Goal: Information Seeking & Learning: Stay updated

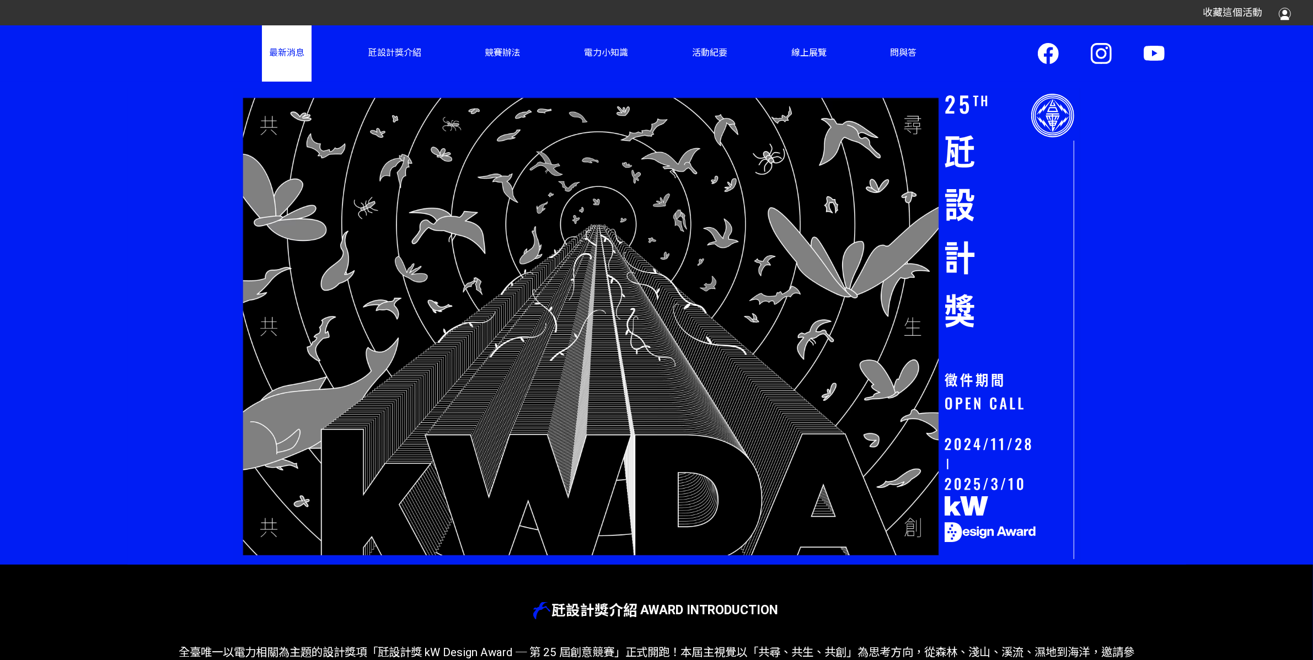
click at [290, 54] on link "最新消息" at bounding box center [287, 53] width 50 height 56
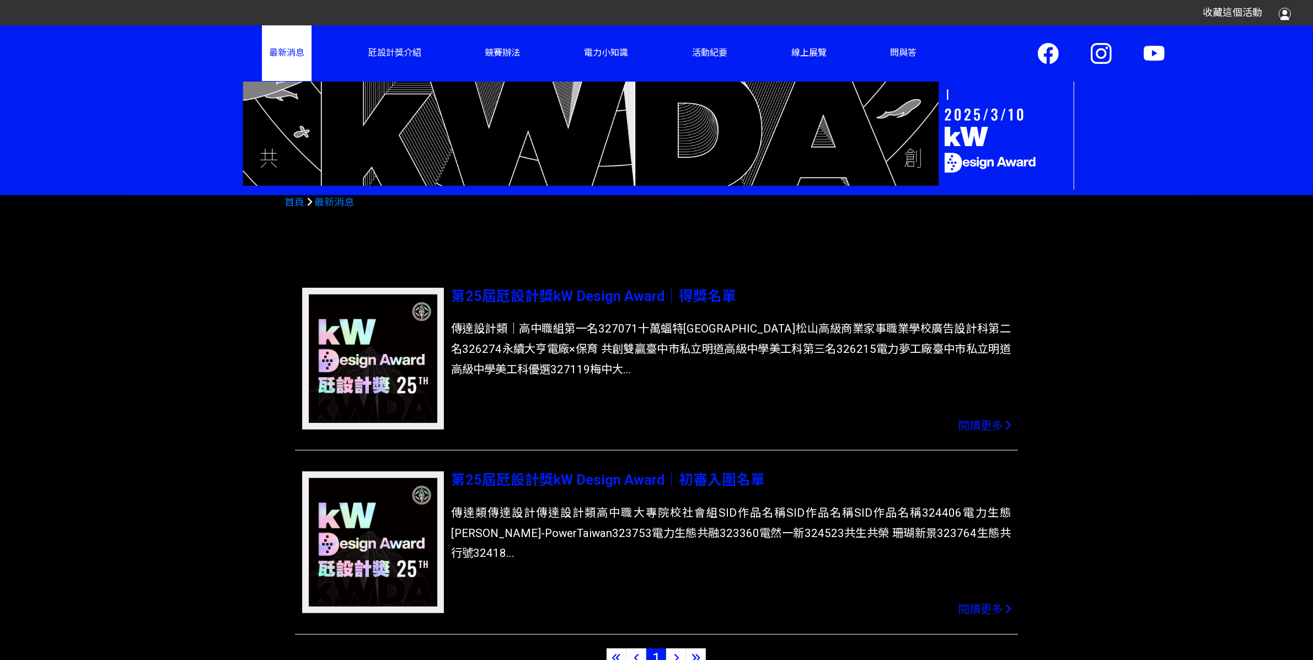
scroll to position [505, 0]
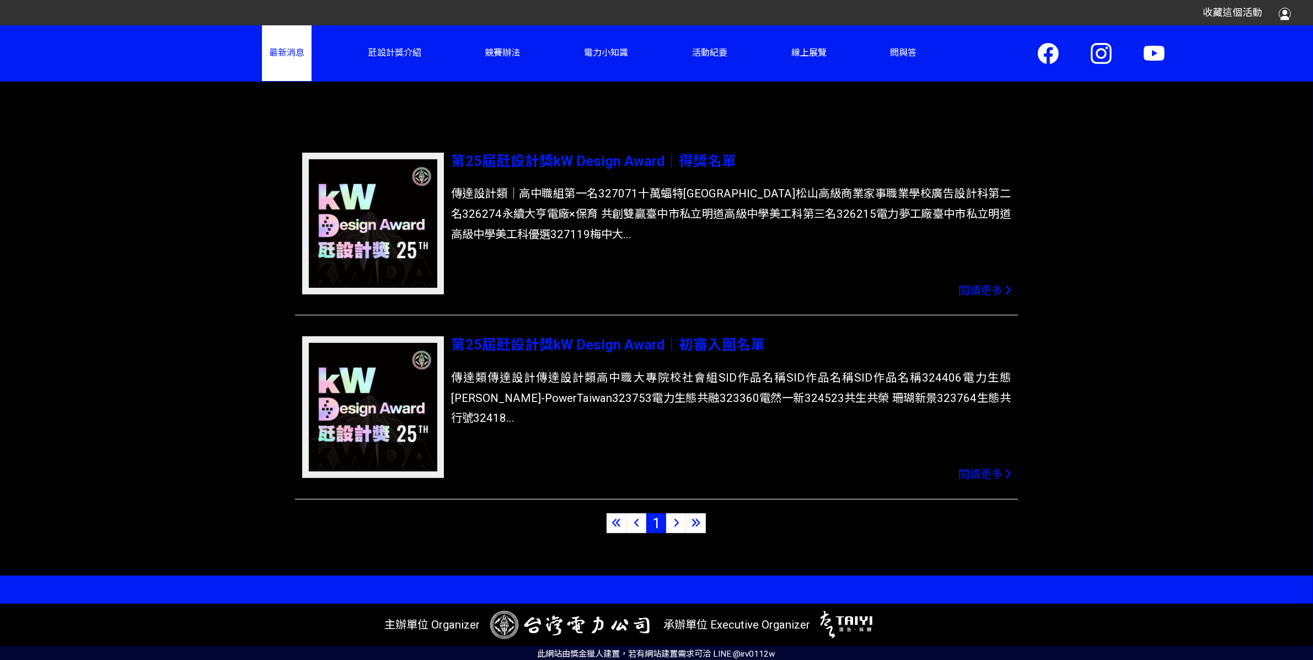
click at [563, 357] on div "第25屆瓩設計獎kW Design Award｜初審入圍名單 傳達類傳達設計傳達設計類高中職大專院校社會組SID作品名稱SID作品名稱SID作品名稱32440…" at bounding box center [731, 414] width 560 height 156
click at [563, 353] on span "第25屆瓩設計獎kW Design Award｜初審入圍名單" at bounding box center [608, 344] width 314 height 17
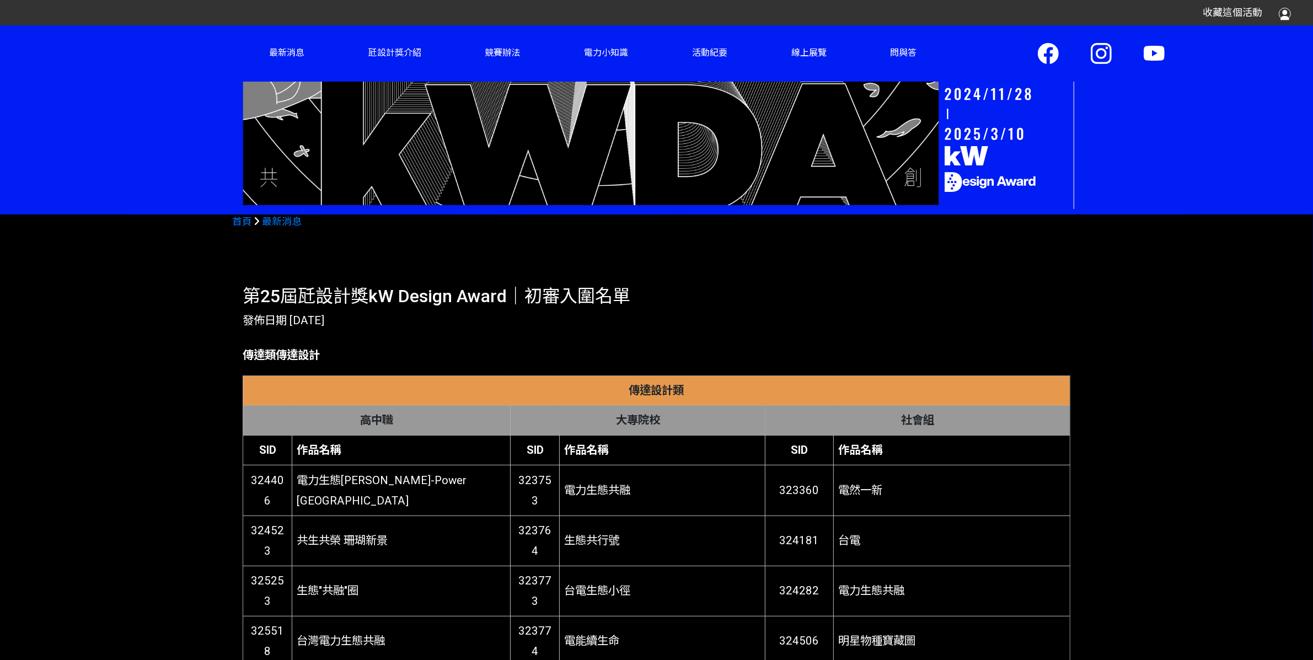
scroll to position [350, 0]
